Goal: Task Accomplishment & Management: Use online tool/utility

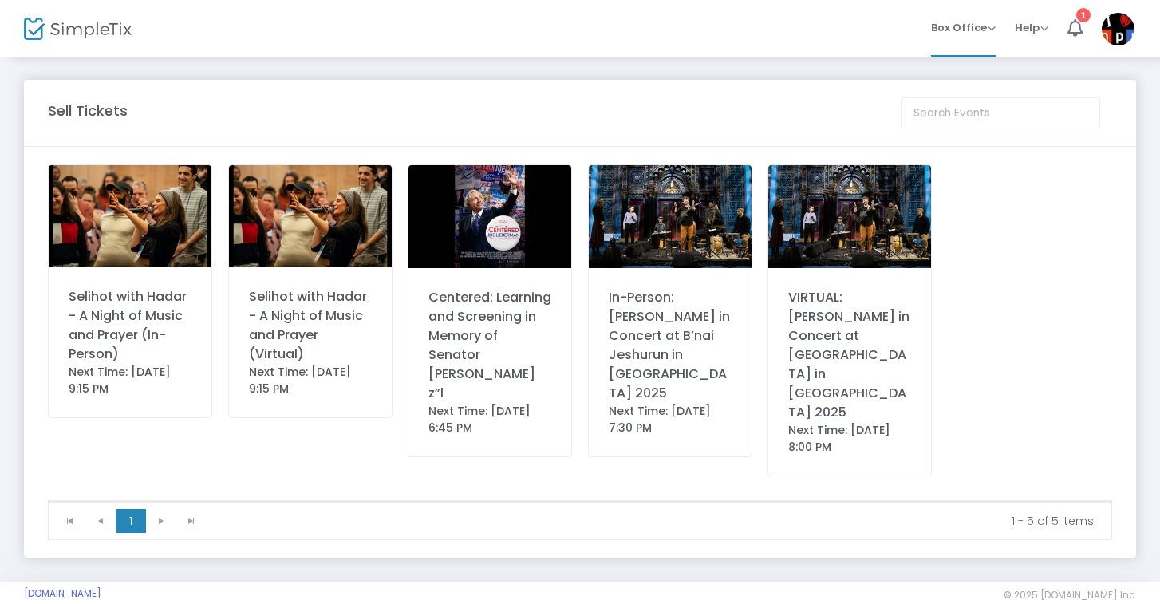
click at [148, 316] on div "Selihot with Hadar - A Night of Music and Prayer (In-Person)" at bounding box center [130, 325] width 123 height 77
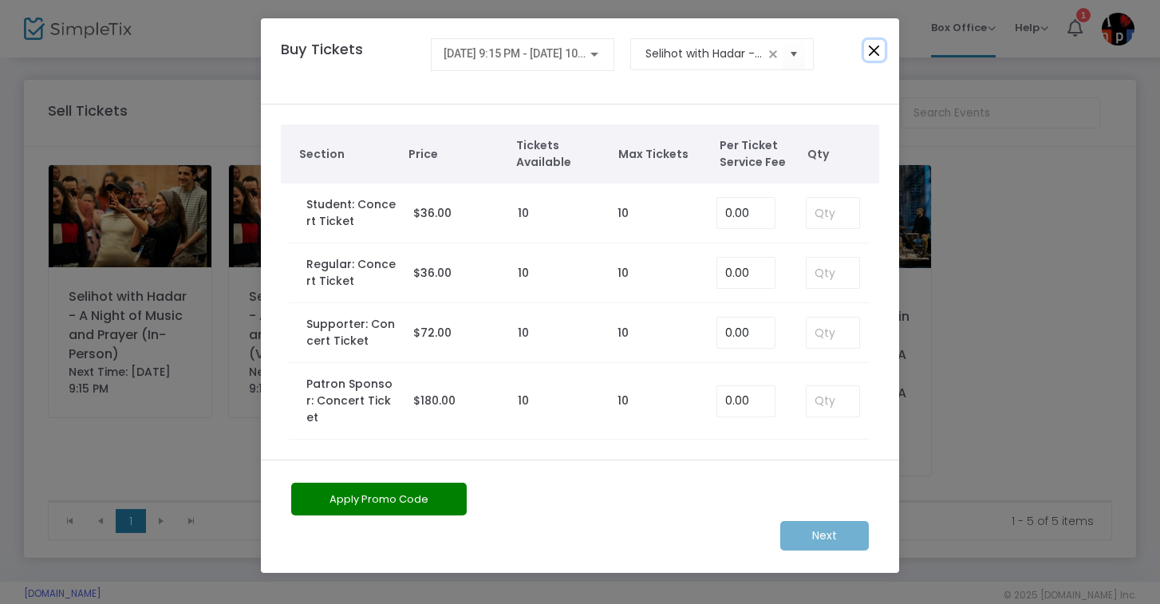
click at [871, 48] on button "Close" at bounding box center [874, 50] width 21 height 21
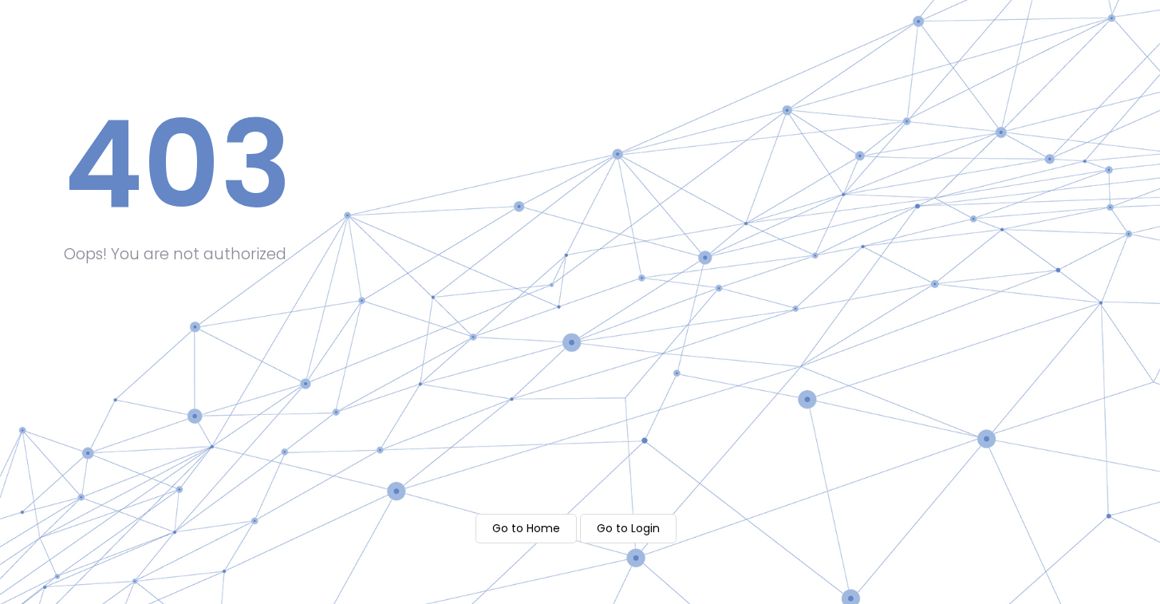
click at [499, 528] on m-button "Go to Home" at bounding box center [526, 529] width 101 height 30
click at [650, 526] on m-button "Go to Login" at bounding box center [628, 529] width 97 height 30
click at [630, 523] on m-button "Go to Login" at bounding box center [628, 529] width 97 height 30
